Goal: Task Accomplishment & Management: Use online tool/utility

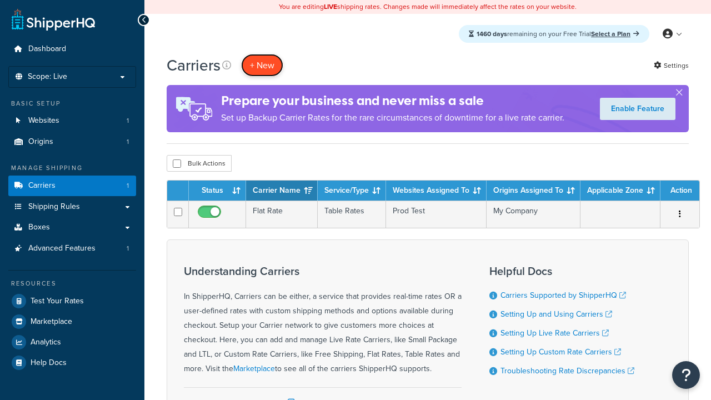
click at [262, 65] on button "+ New" at bounding box center [262, 65] width 42 height 23
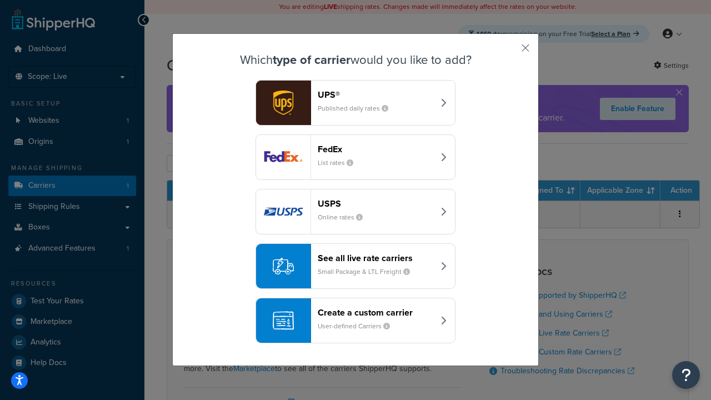
click at [356, 321] on div "Create a custom carrier User-defined Carriers" at bounding box center [376, 320] width 116 height 27
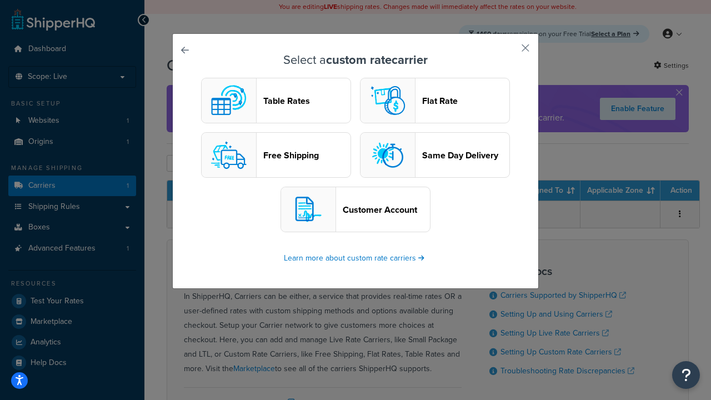
click at [276, 101] on header "Table Rates" at bounding box center [306, 101] width 87 height 11
